Goal: Obtain resource: Download file/media

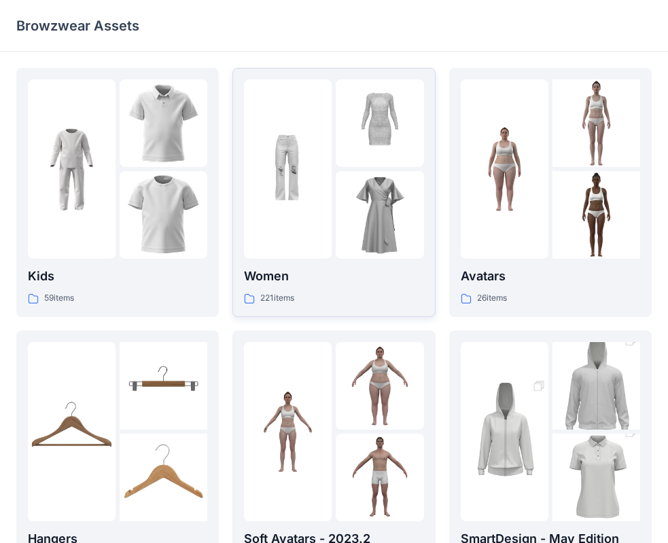
click at [279, 291] on p "221 items" at bounding box center [277, 298] width 34 height 14
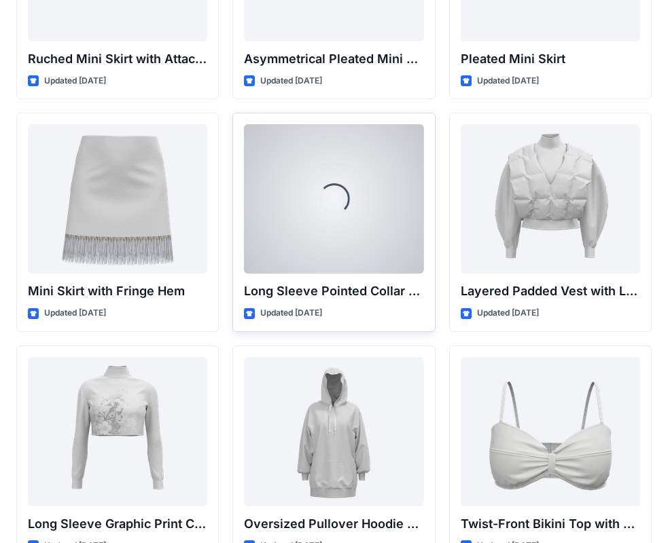
scroll to position [3977, 0]
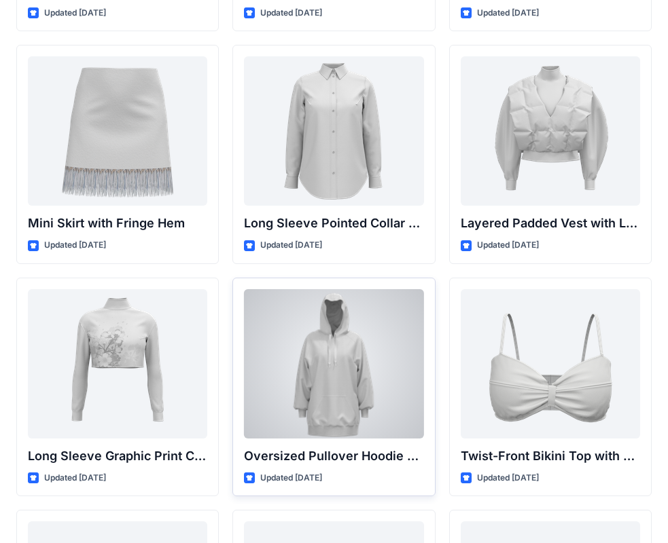
click at [340, 412] on div at bounding box center [333, 363] width 179 height 149
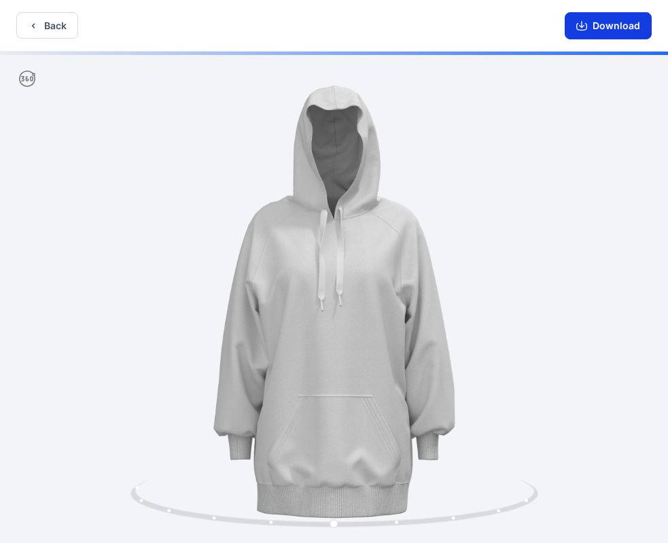
click at [585, 27] on icon "button" at bounding box center [581, 25] width 11 height 11
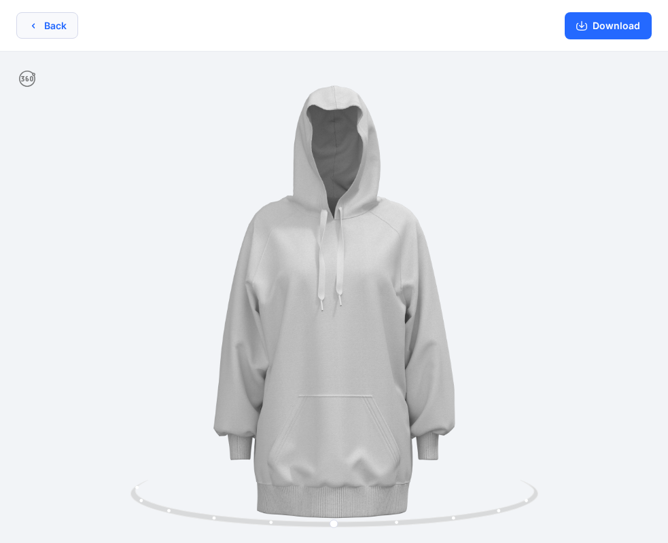
click at [26, 26] on button "Back" at bounding box center [47, 25] width 62 height 26
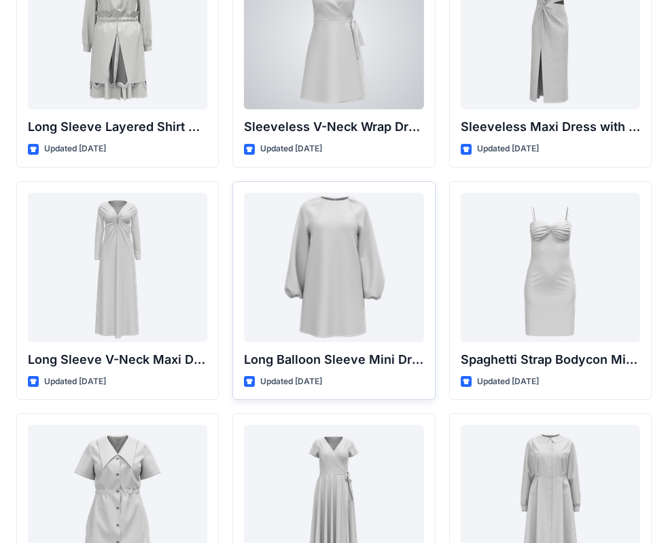
scroll to position [2048, 0]
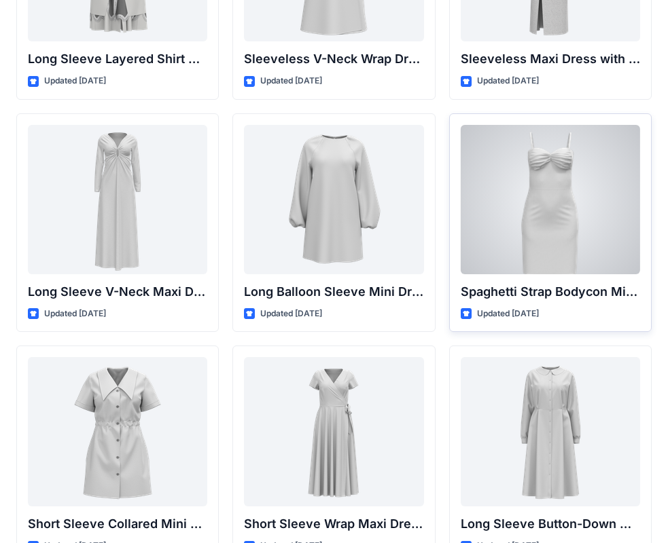
click at [579, 221] on div at bounding box center [549, 199] width 179 height 149
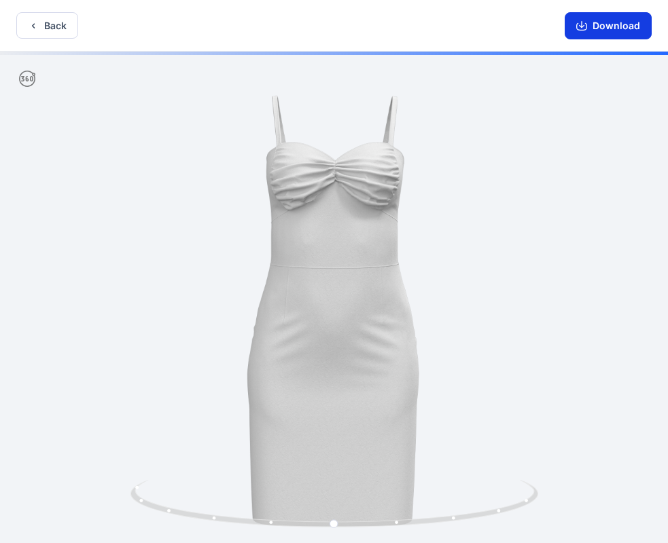
click at [587, 27] on icon "button" at bounding box center [581, 26] width 11 height 7
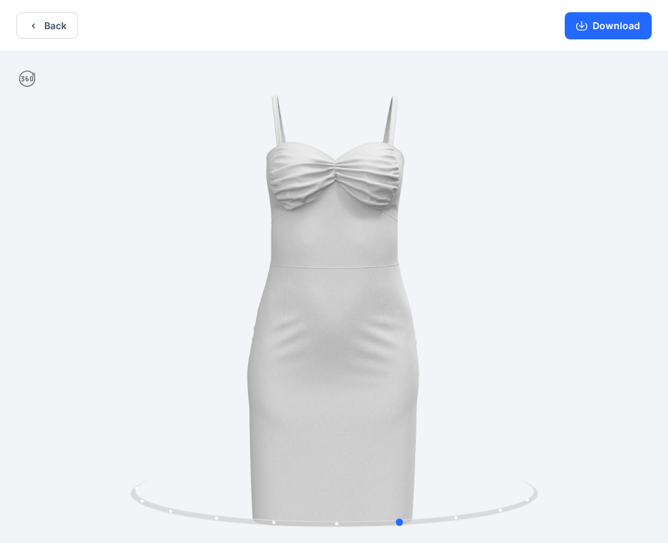
drag, startPoint x: 325, startPoint y: 253, endPoint x: 382, endPoint y: 357, distance: 118.2
click at [382, 357] on div at bounding box center [334, 299] width 668 height 494
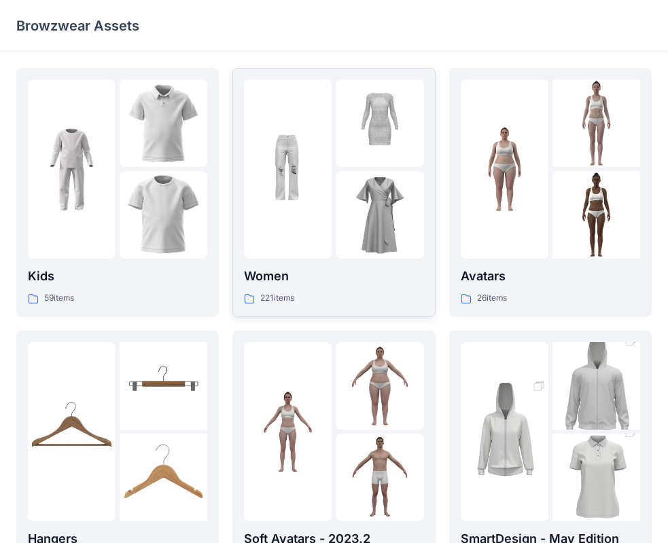
click at [288, 296] on p "221 items" at bounding box center [277, 298] width 34 height 14
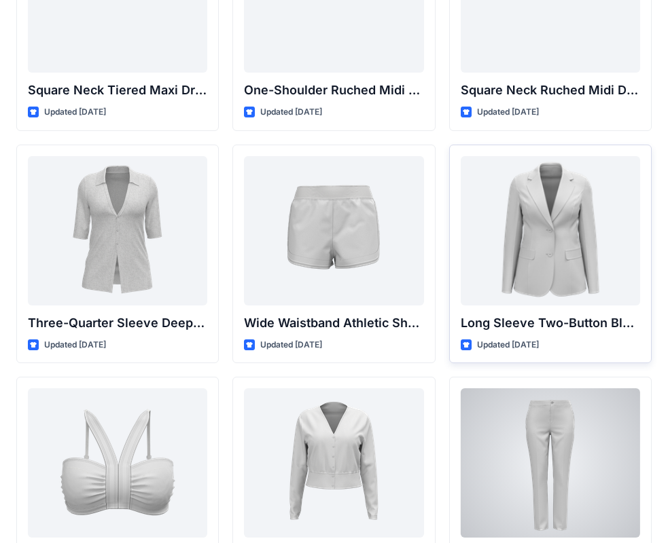
scroll to position [951, 0]
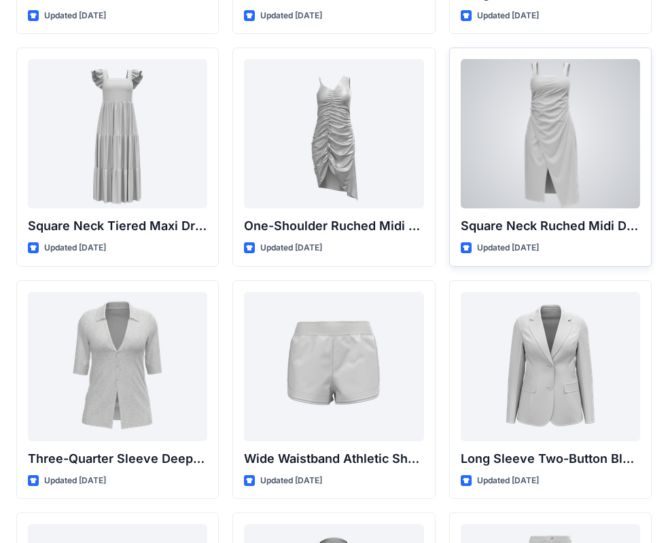
click at [598, 145] on div at bounding box center [549, 133] width 179 height 149
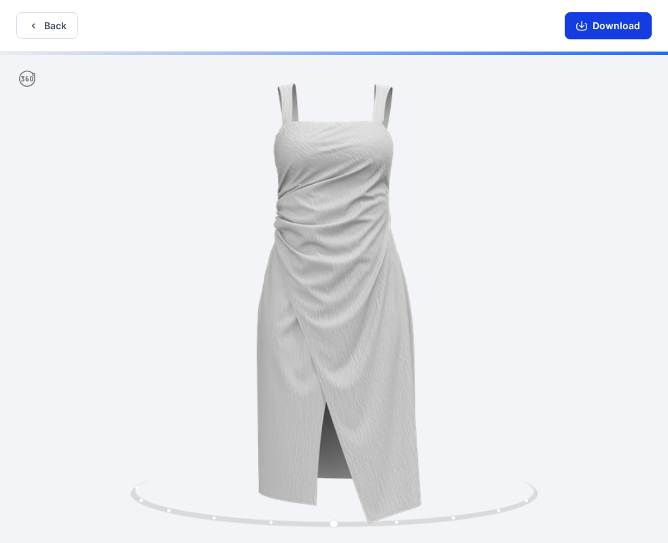
click at [607, 25] on button "Download" at bounding box center [607, 25] width 87 height 27
